Goal: Information Seeking & Learning: Learn about a topic

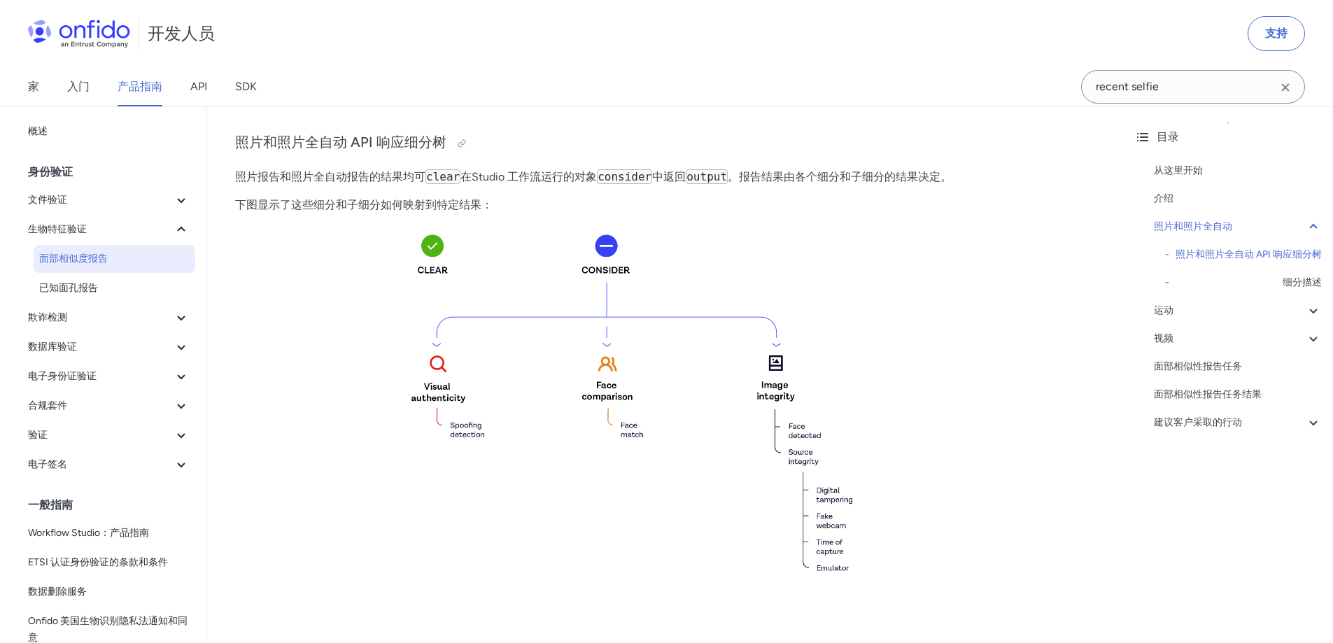
click at [763, 183] on font "。报告结果由各个细分和子细分的结果决定。" at bounding box center [840, 176] width 224 height 13
drag, startPoint x: 768, startPoint y: 182, endPoint x: 838, endPoint y: 182, distance: 70.7
click at [822, 182] on font "。报告结果由各个细分和子细分的结果决定。" at bounding box center [840, 176] width 224 height 13
click at [838, 182] on font "。报告结果由各个细分和子细分的结果决定。" at bounding box center [840, 176] width 224 height 13
drag, startPoint x: 317, startPoint y: 215, endPoint x: 402, endPoint y: 215, distance: 84.7
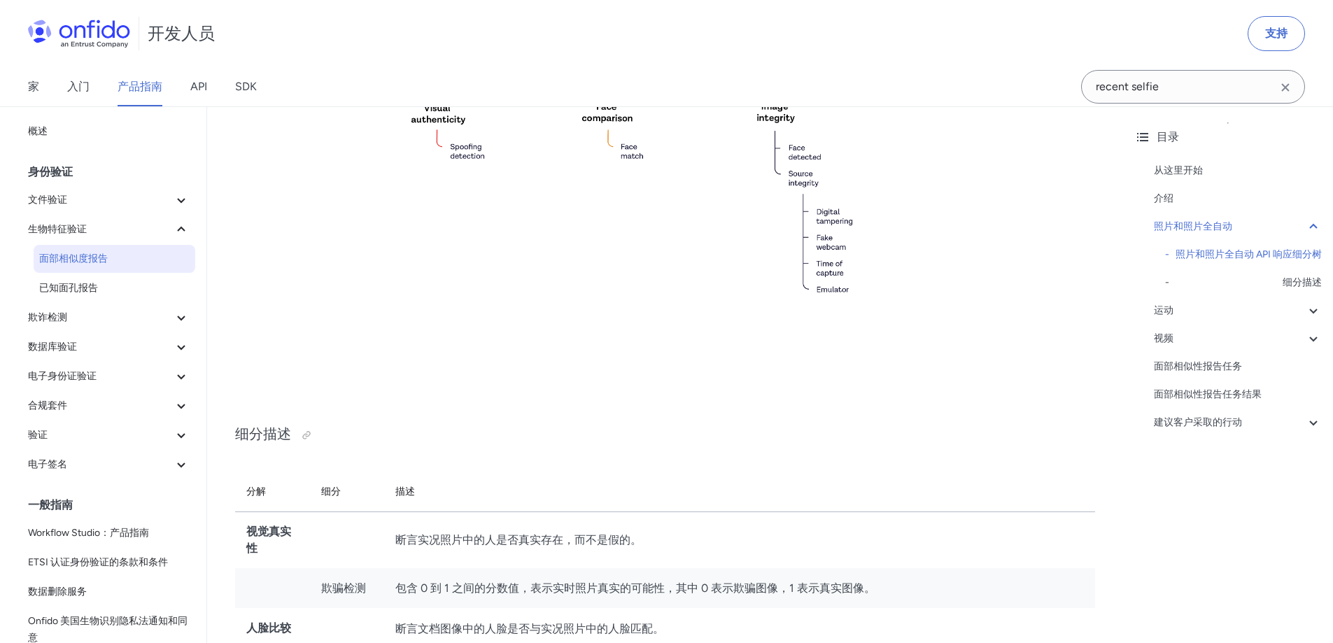
scroll to position [910, 0]
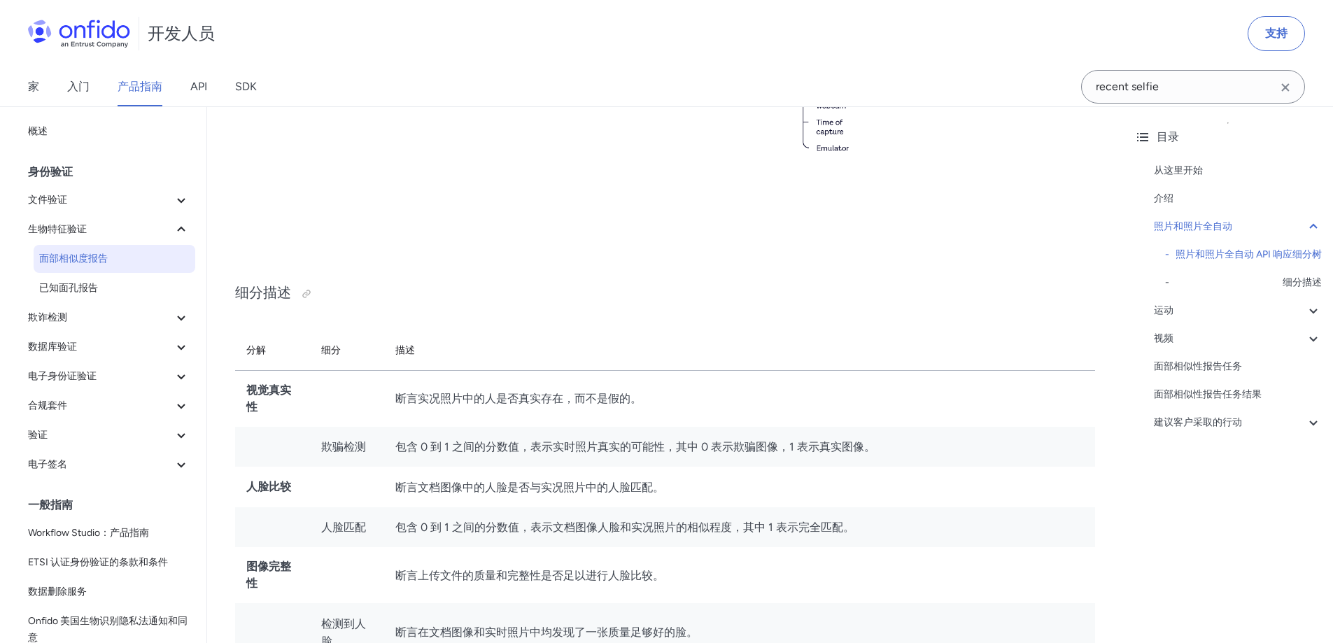
drag, startPoint x: 417, startPoint y: 408, endPoint x: 568, endPoint y: 396, distance: 150.9
click at [483, 408] on td "断言实况照片中的人是否真实存在，而不是假的。" at bounding box center [739, 398] width 711 height 57
click at [572, 396] on font "断言实况照片中的人是否真实存在，而不是假的。" at bounding box center [518, 398] width 246 height 13
click at [880, 435] on td "包含 0 到 1 之间的分数值，表示实时照片真实的可能性，其中 0 表示欺骗图像，1 表示真实图像。" at bounding box center [739, 447] width 711 height 41
